Goal: Information Seeking & Learning: Learn about a topic

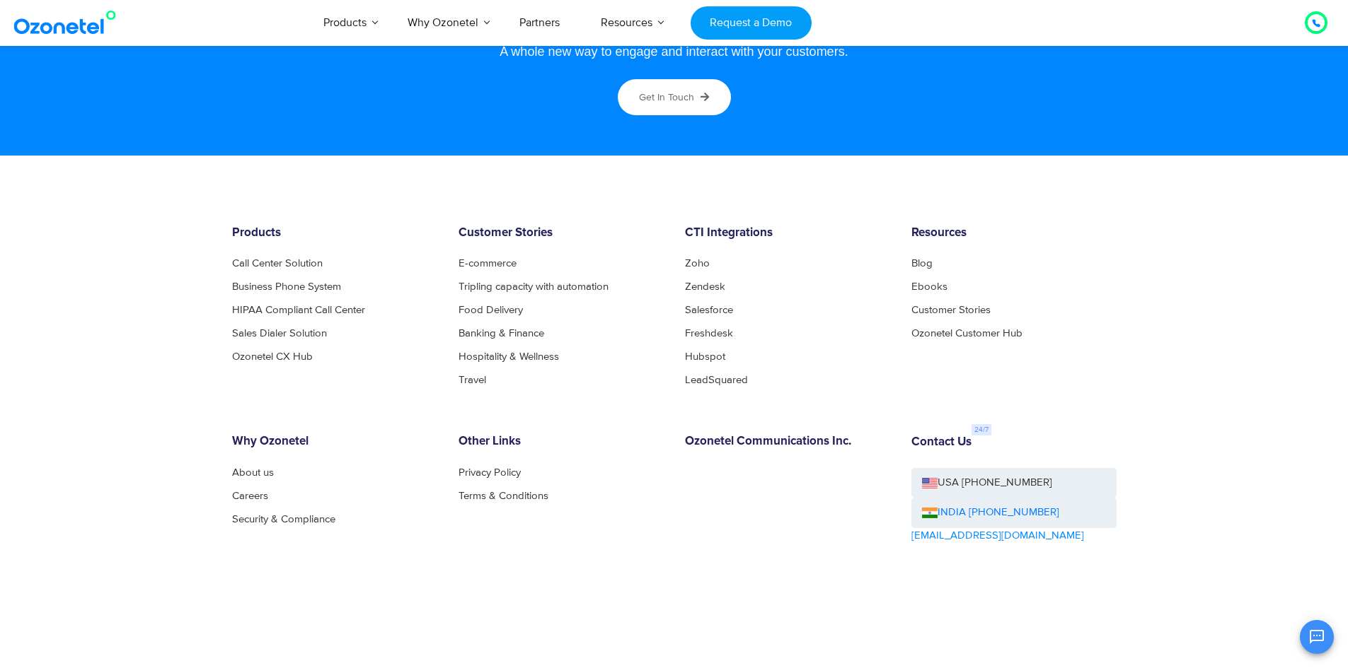
scroll to position [7569, 0]
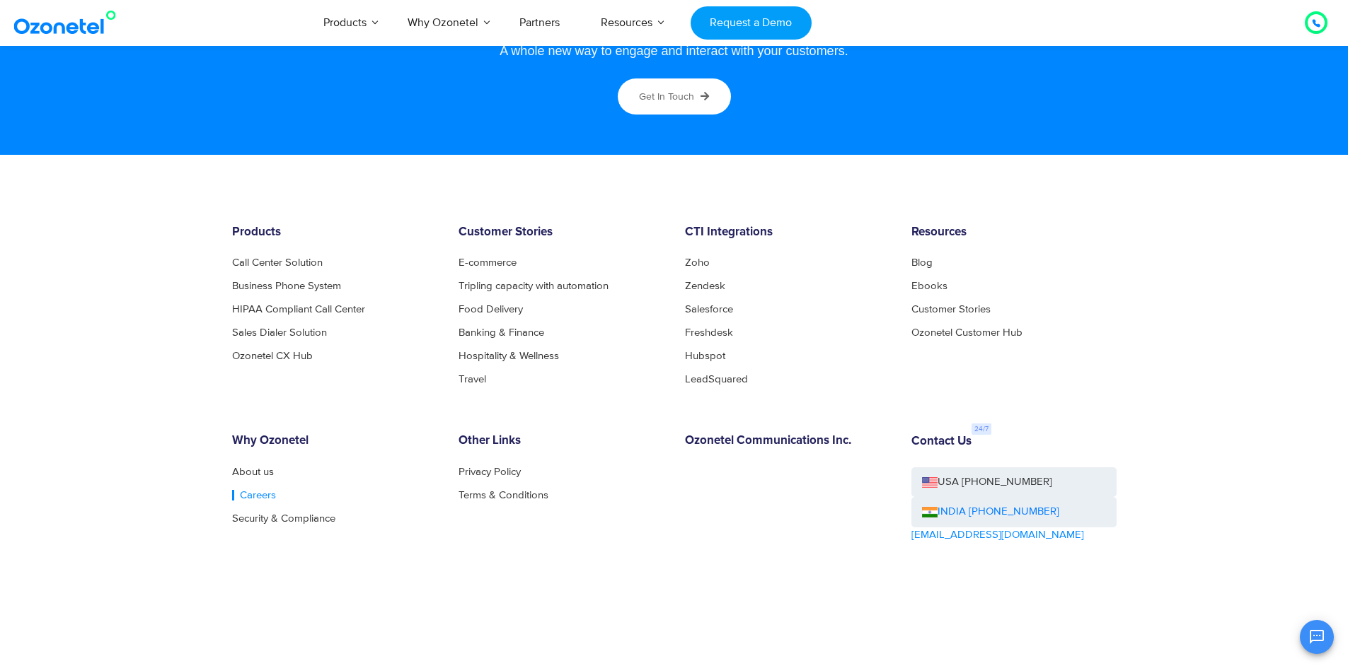
click at [239, 501] on link "Careers" at bounding box center [254, 495] width 44 height 11
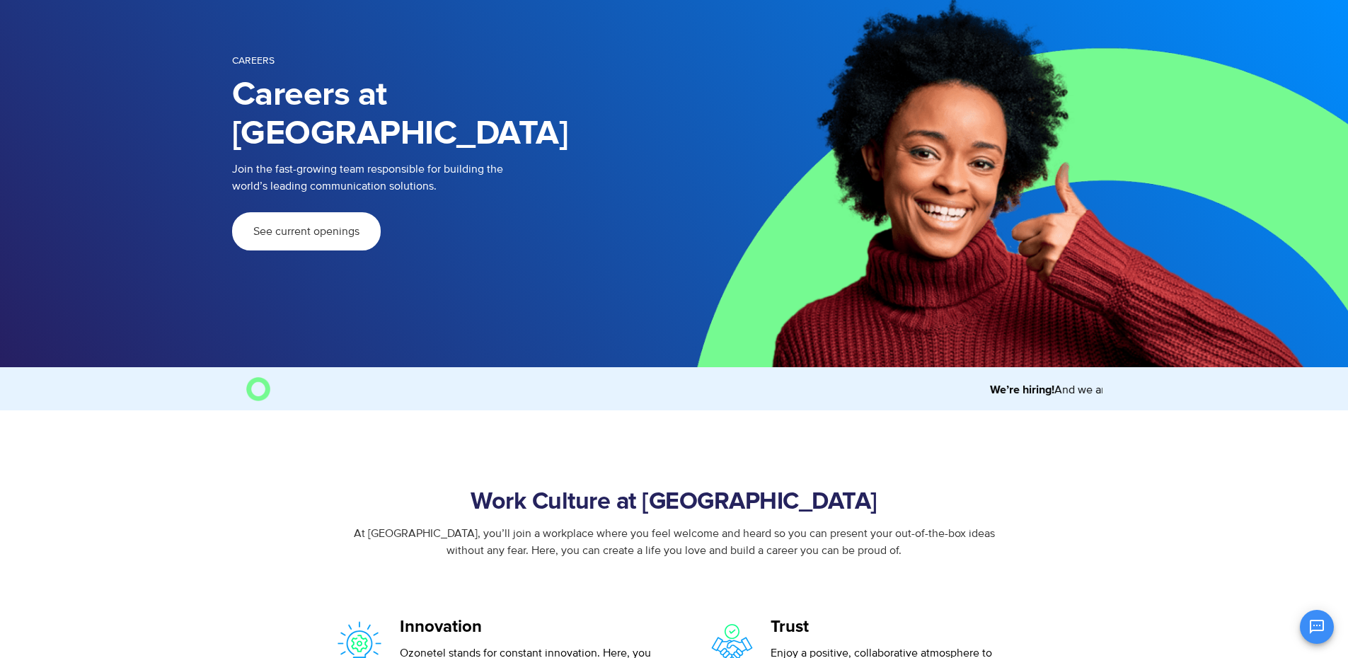
scroll to position [71, 0]
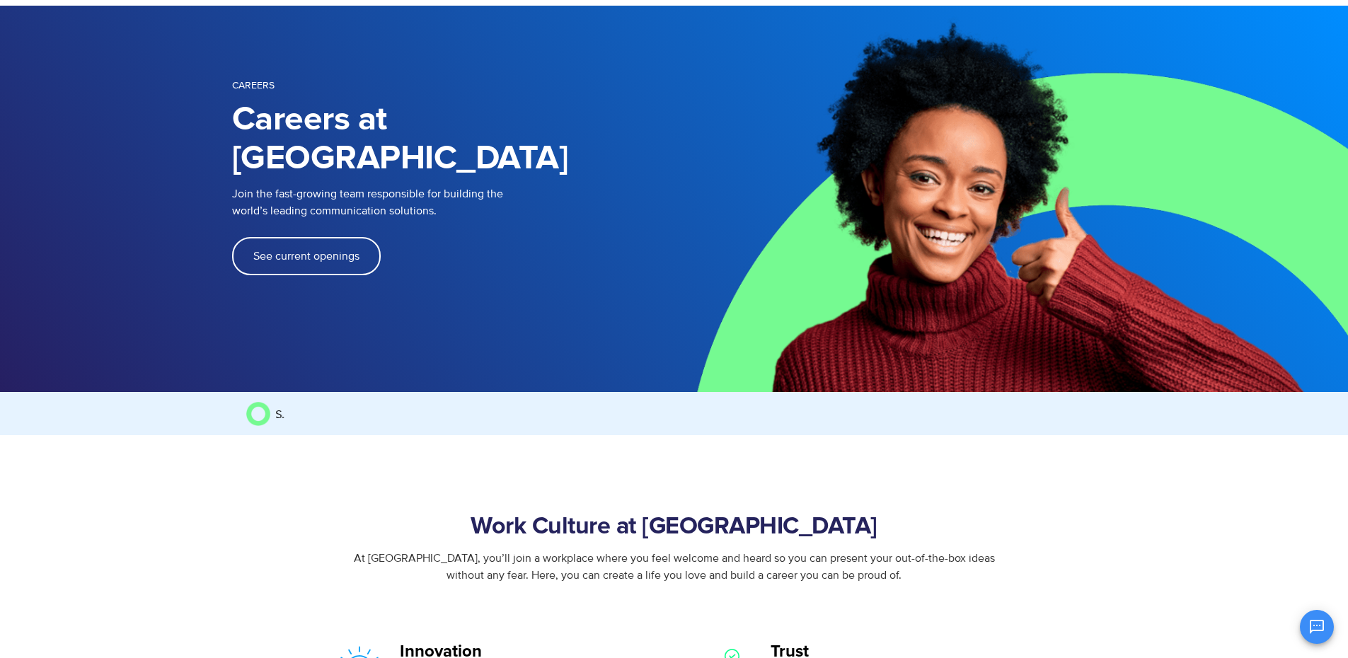
click at [331, 250] on span "See current openings" at bounding box center [306, 255] width 106 height 11
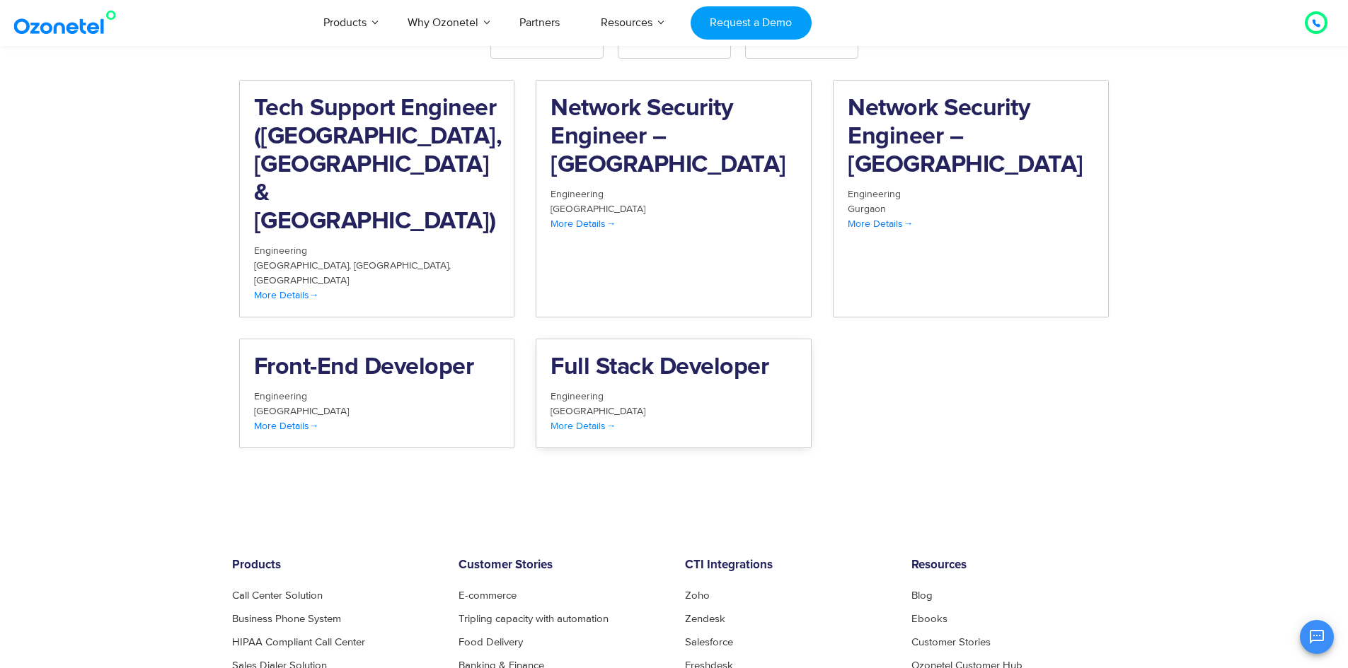
scroll to position [1395, 0]
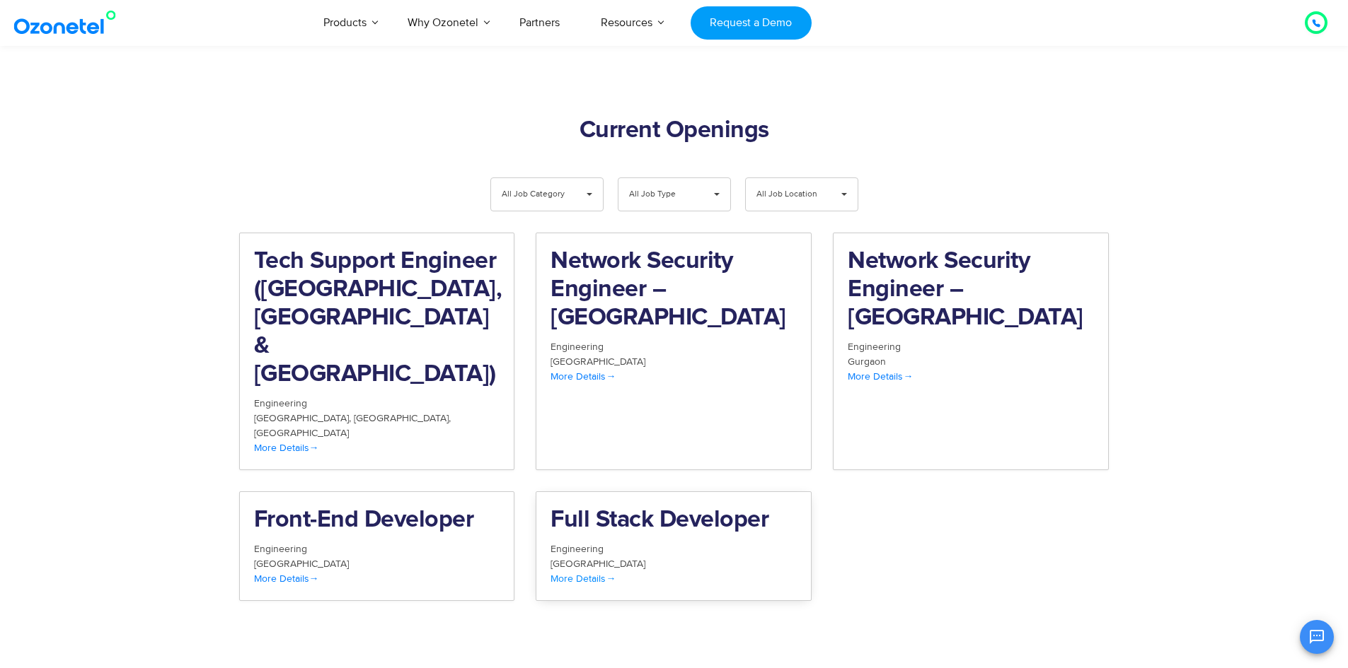
click at [613, 557] on div "[GEOGRAPHIC_DATA]" at bounding box center [673, 564] width 246 height 15
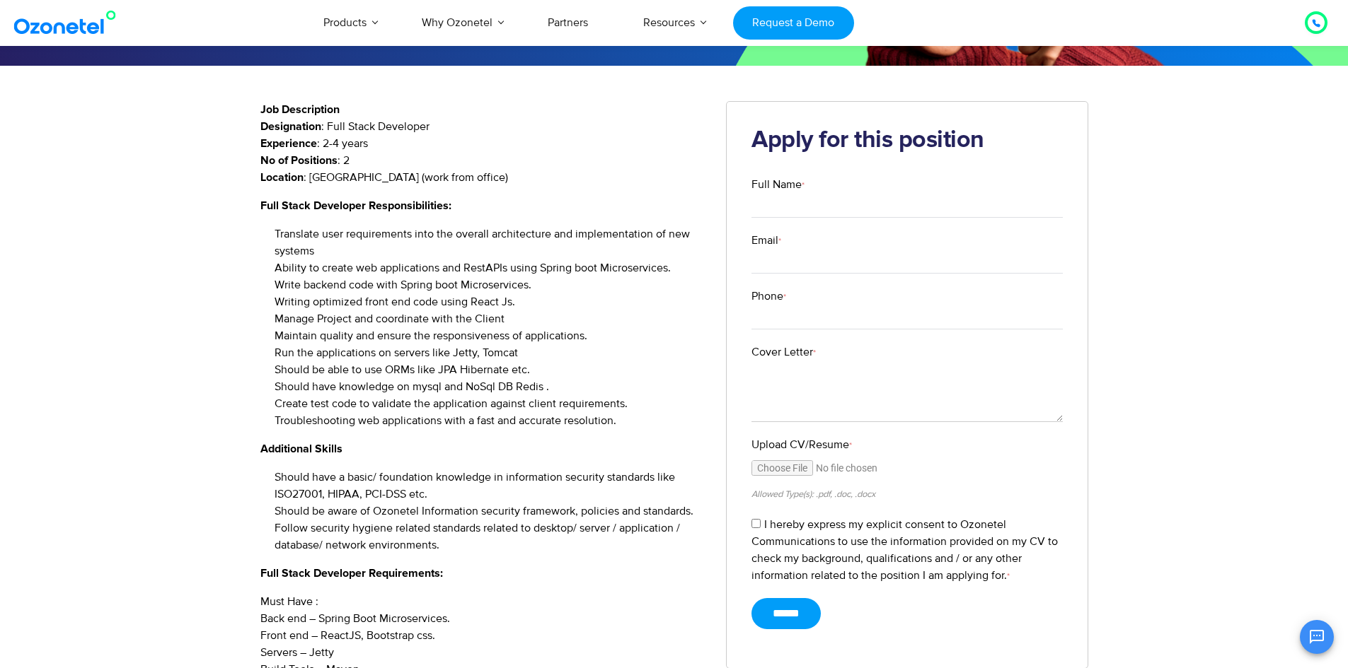
scroll to position [283, 0]
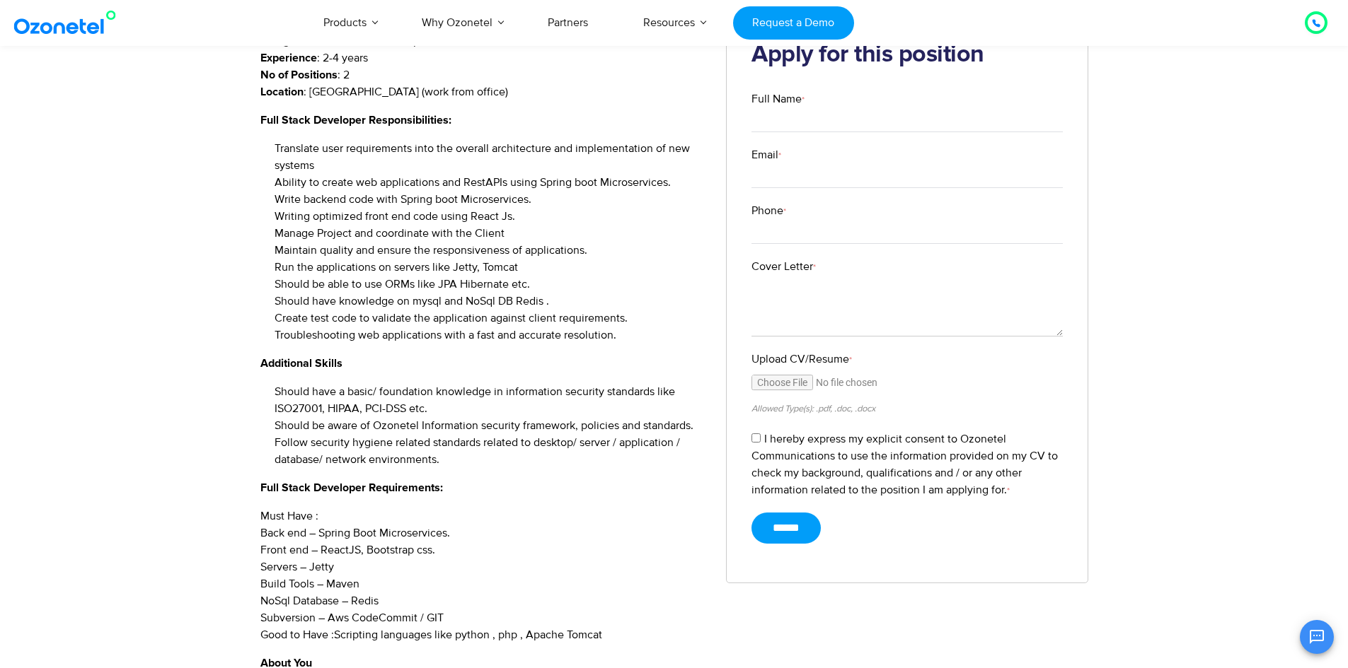
click at [538, 393] on li "Should have a basic/ foundation knowledge in information security standards lik…" at bounding box center [489, 400] width 431 height 34
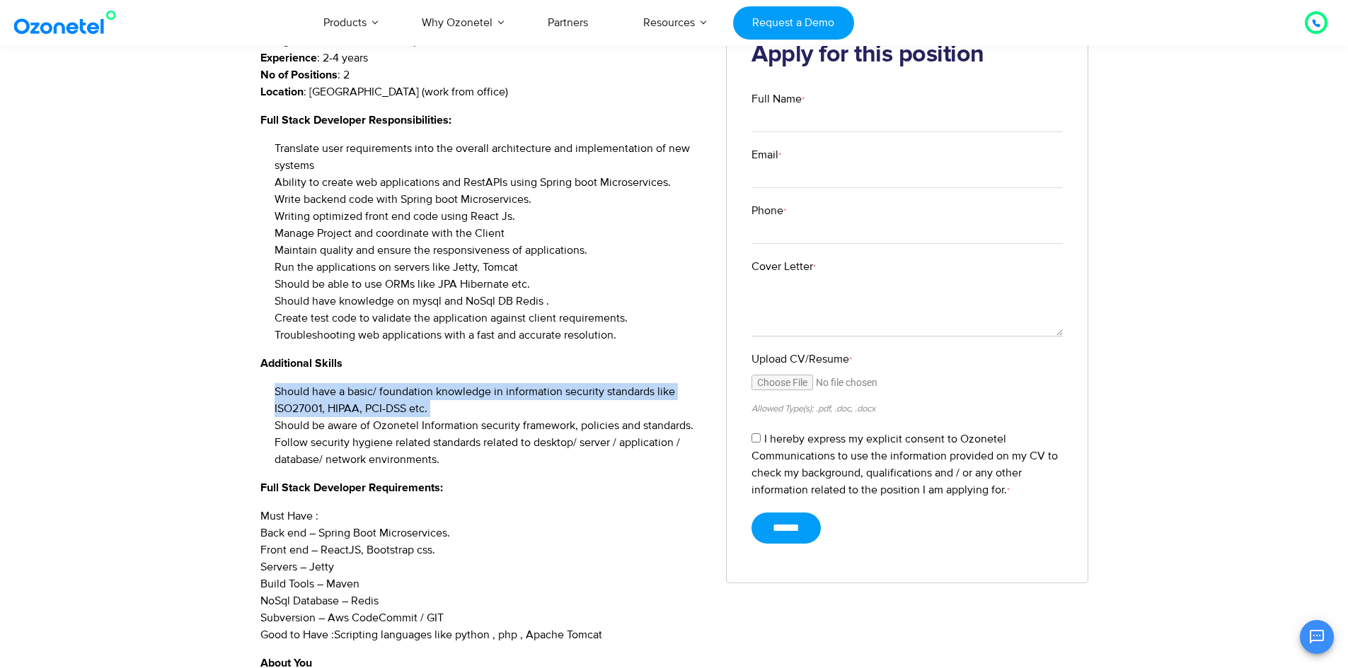
click at [538, 393] on li "Should have a basic/ foundation knowledge in information security standards lik…" at bounding box center [489, 400] width 431 height 34
click at [360, 408] on li "Should have a basic/ foundation knowledge in information security standards lik…" at bounding box center [489, 400] width 431 height 34
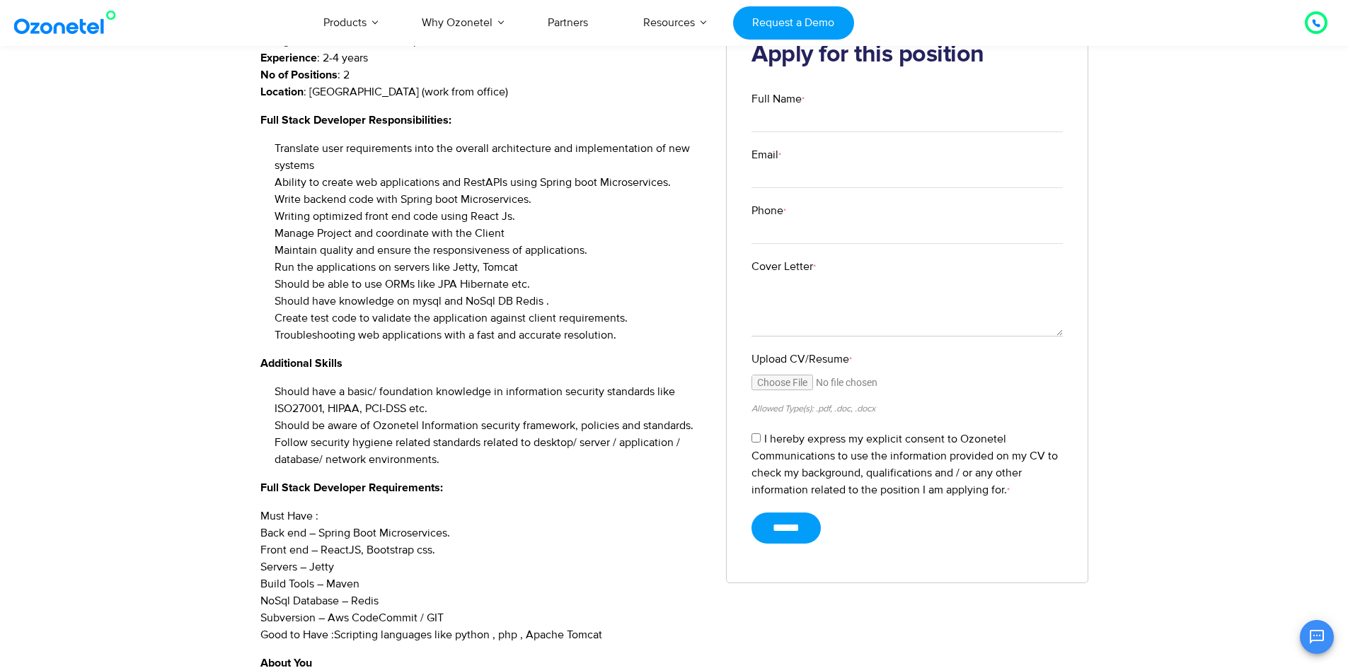
click at [302, 428] on li "Should be aware of Ozonetel Information security framework, policies and standa…" at bounding box center [489, 425] width 431 height 17
click at [474, 418] on li "Should be aware of Ozonetel Information security framework, policies and standa…" at bounding box center [489, 425] width 431 height 17
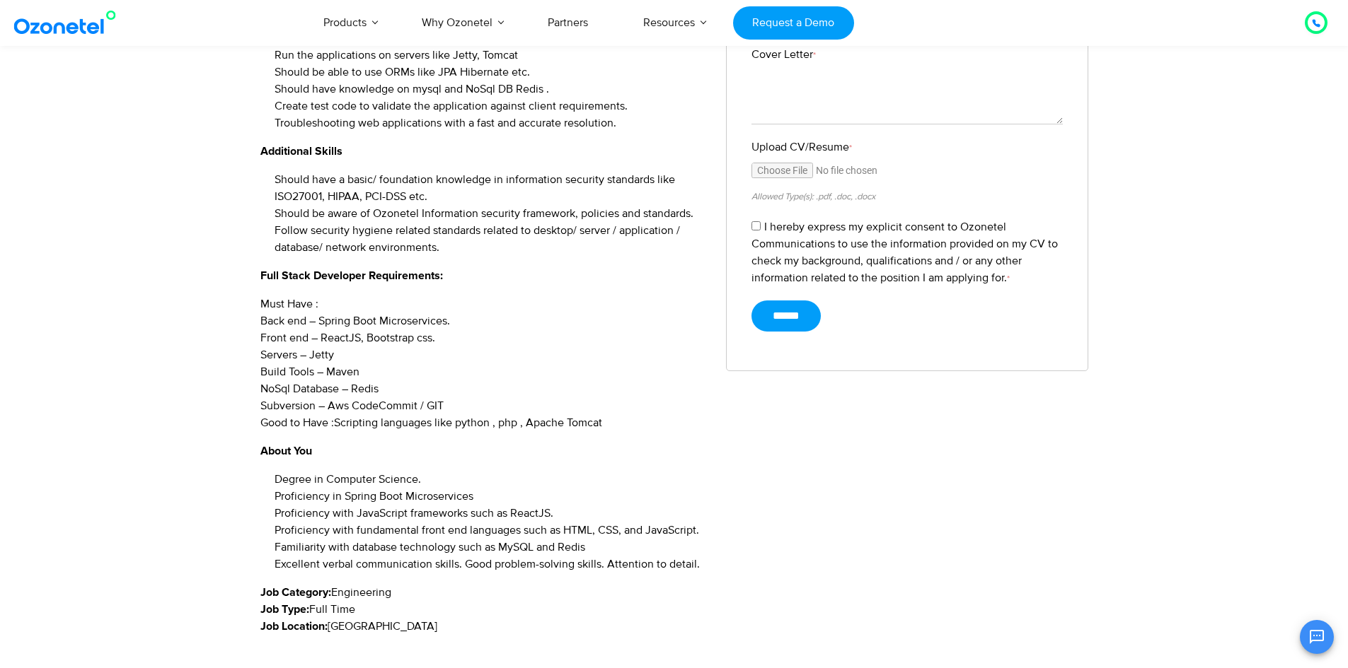
click at [332, 342] on p "Must Have : Back end – Spring Boot Microservices. Front end – ReactJS, Bootstra…" at bounding box center [482, 364] width 445 height 136
click at [299, 360] on p "Must Have : Back end – Spring Boot Microservices. Front end – ReactJS, Bootstra…" at bounding box center [482, 364] width 445 height 136
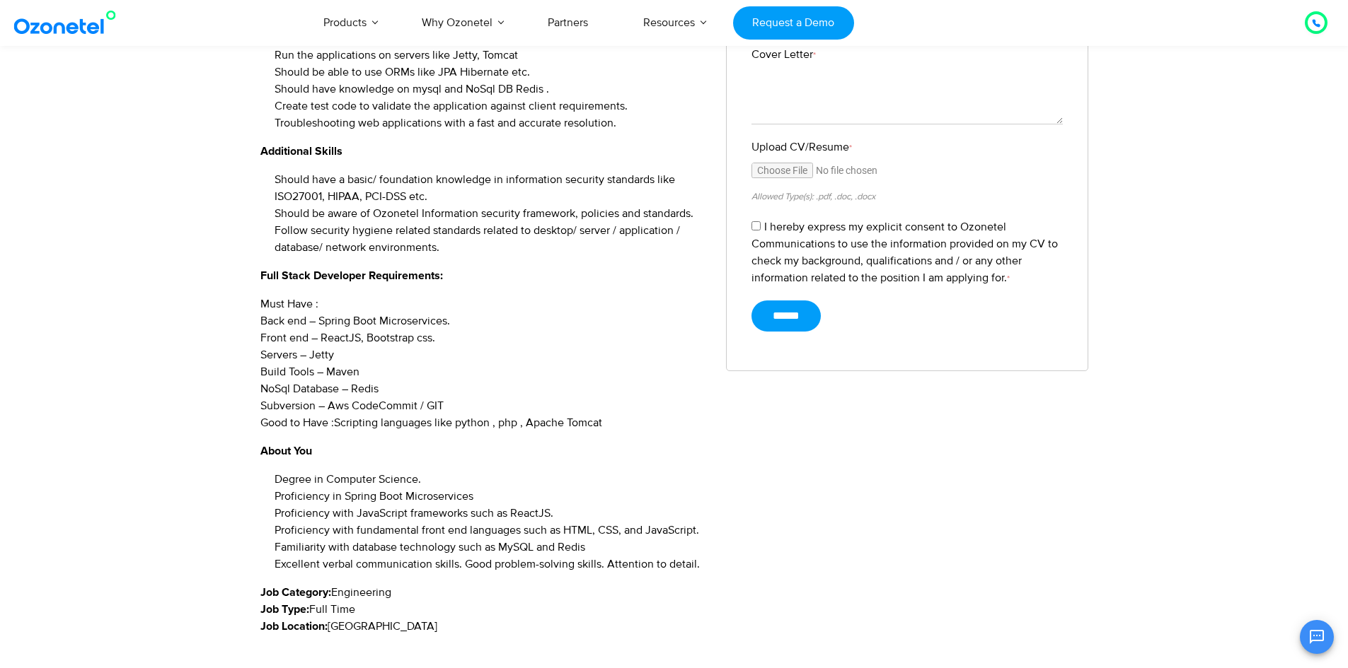
click at [330, 379] on p "Must Have : Back end – Spring Boot Microservices. Front end – ReactJS, Bootstra…" at bounding box center [482, 364] width 445 height 136
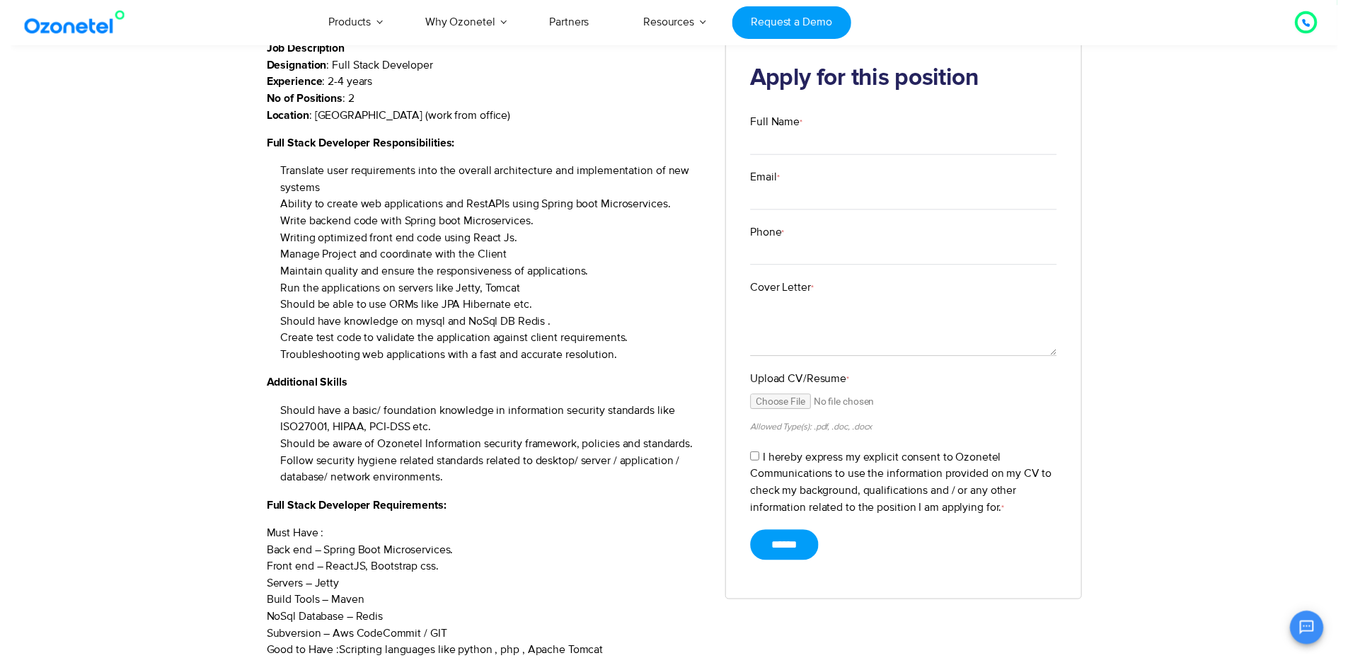
scroll to position [0, 0]
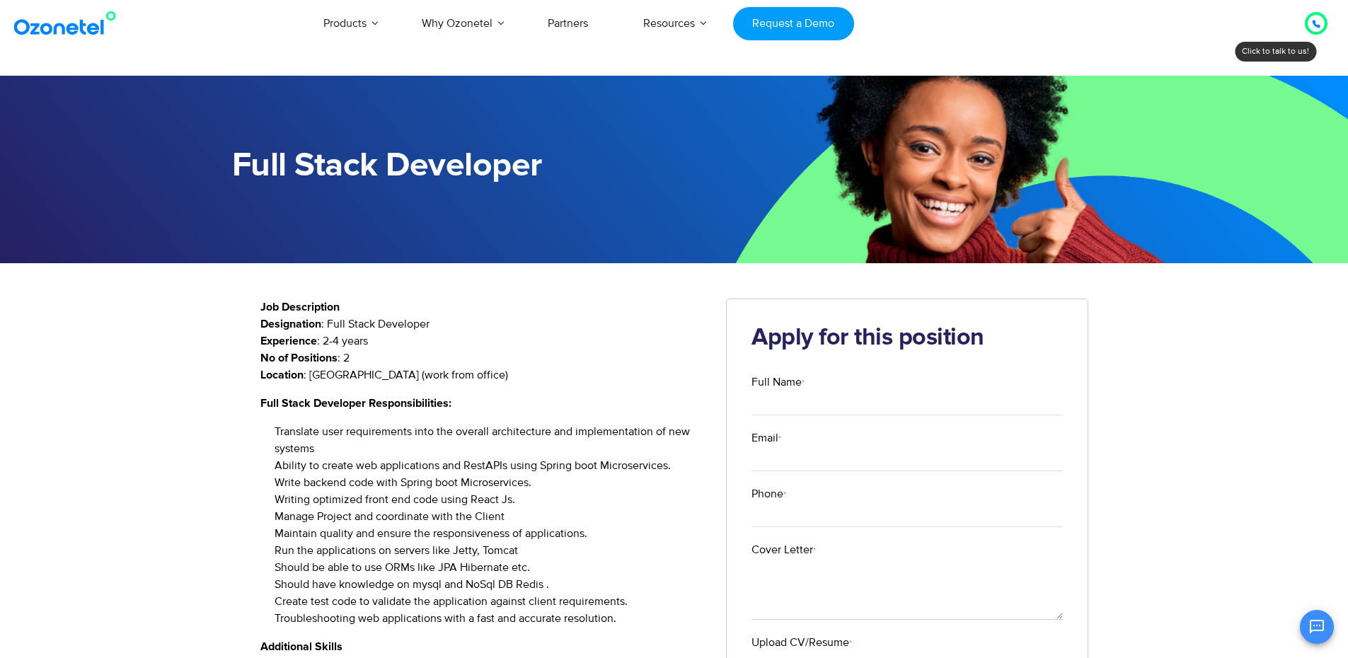
click at [1319, 21] on icon at bounding box center [1316, 24] width 8 height 8
click at [1319, 25] on icon at bounding box center [1316, 24] width 8 height 8
click at [1307, 30] on div at bounding box center [1315, 23] width 23 height 23
click at [1316, 25] on icon at bounding box center [1316, 24] width 8 height 8
